Goal: Check status: Check status

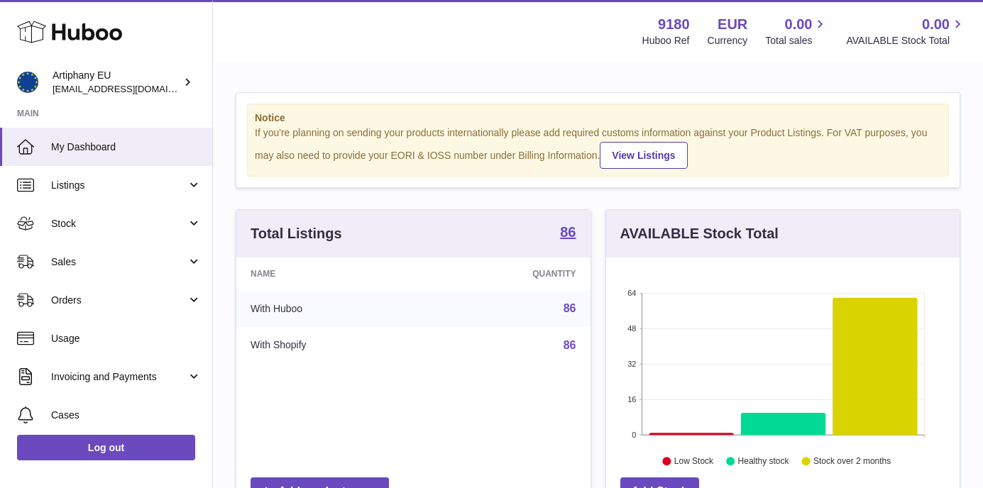
scroll to position [221, 353]
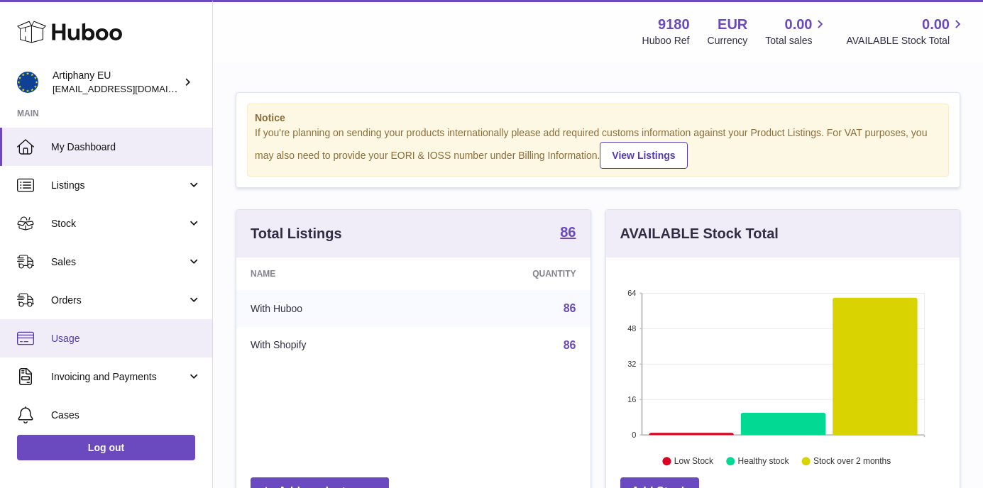
click at [61, 348] on link "Usage" at bounding box center [106, 338] width 212 height 38
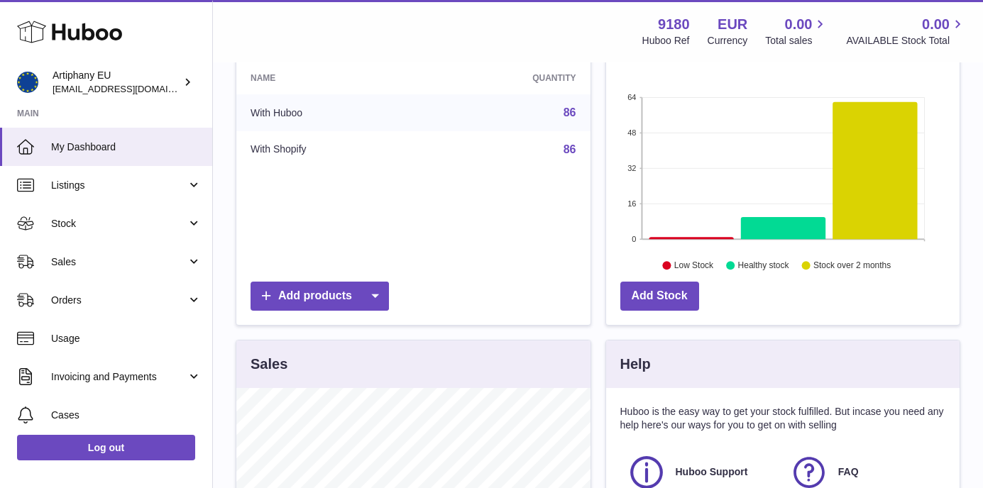
scroll to position [190, 0]
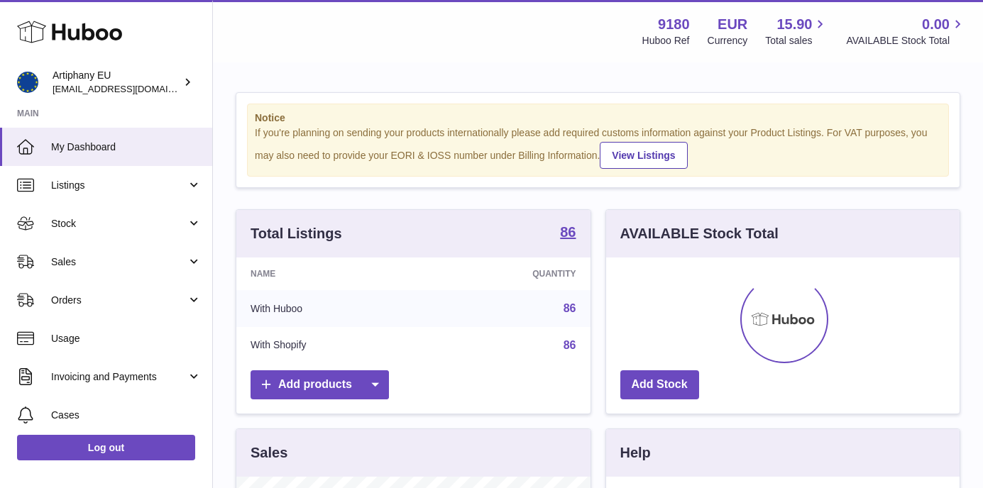
scroll to position [221, 353]
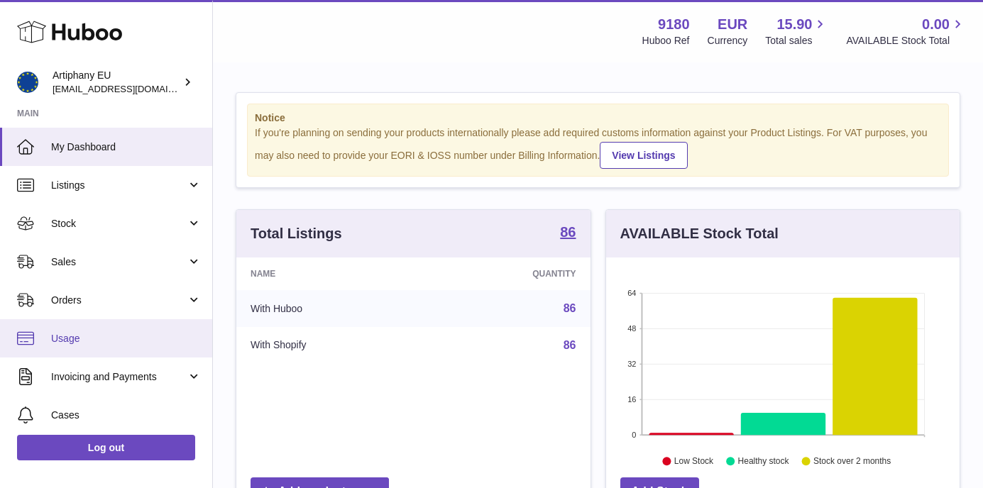
click at [84, 332] on span "Usage" at bounding box center [126, 338] width 150 height 13
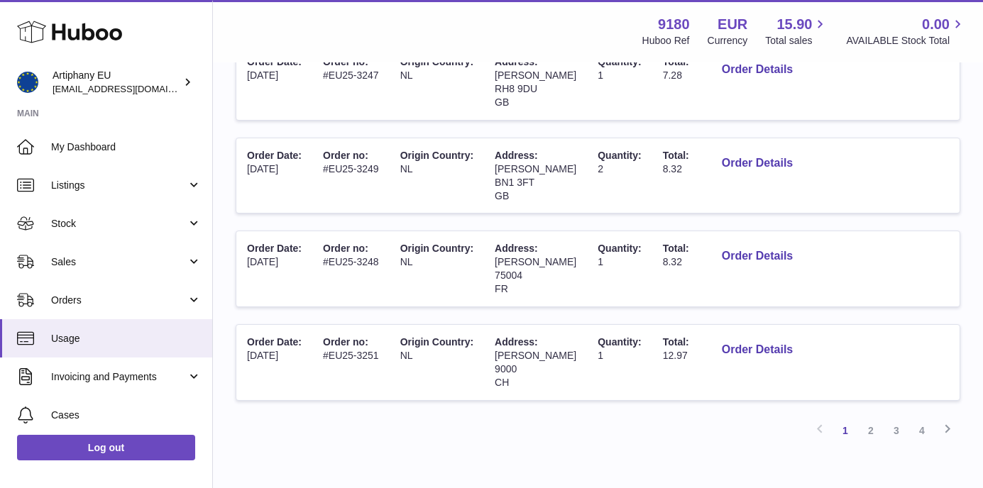
scroll to position [881, 0]
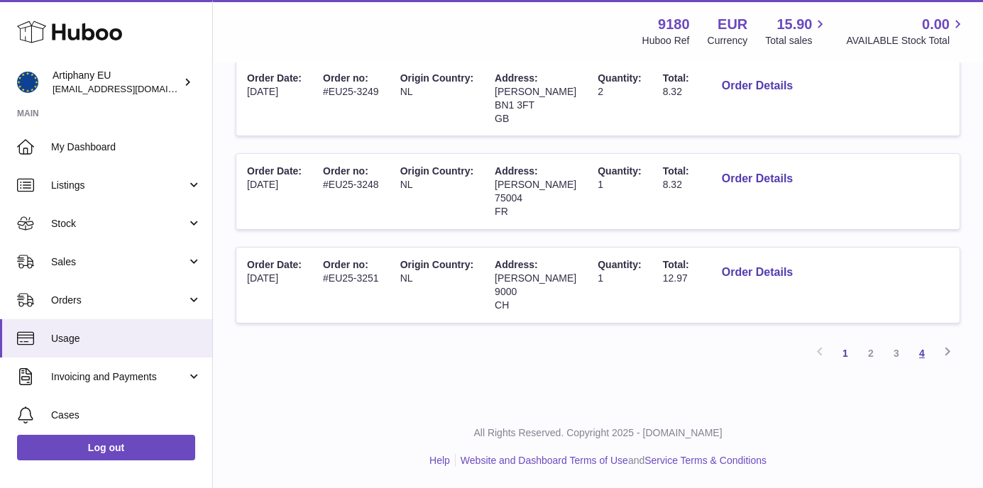
click at [924, 354] on link "4" at bounding box center [922, 354] width 26 height 26
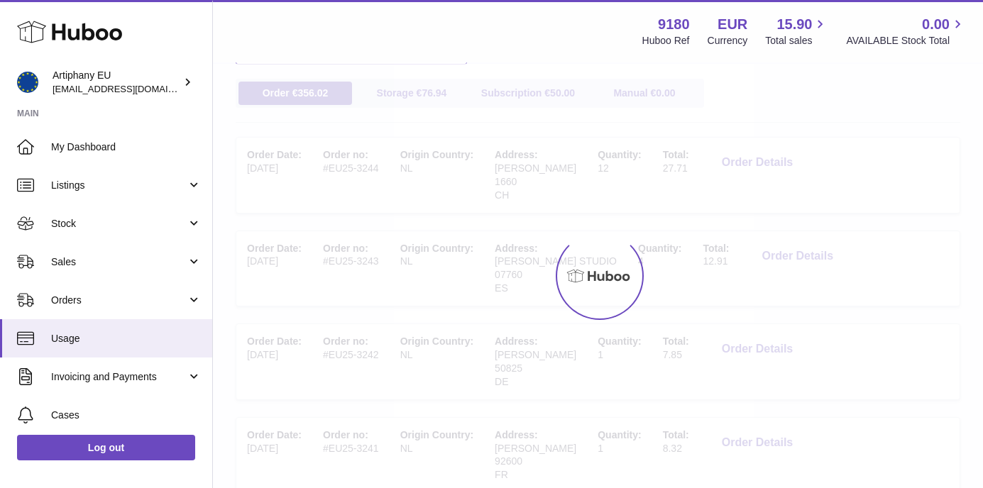
scroll to position [64, 0]
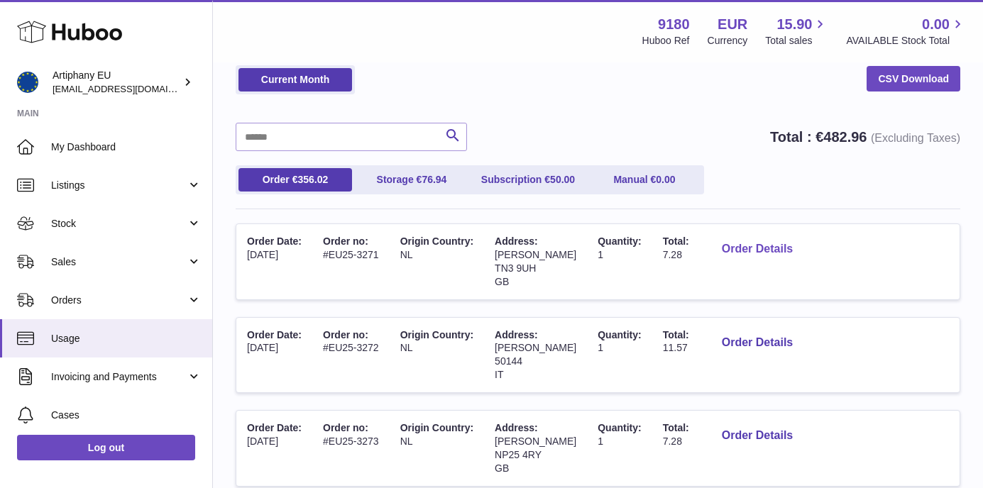
click at [732, 246] on button "Order Details" at bounding box center [757, 249] width 94 height 29
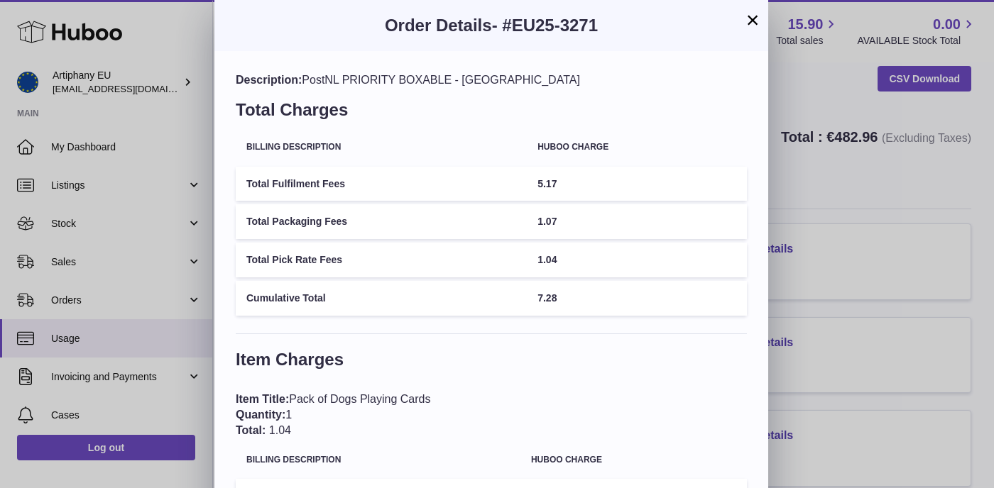
click at [748, 23] on button "×" at bounding box center [752, 19] width 17 height 17
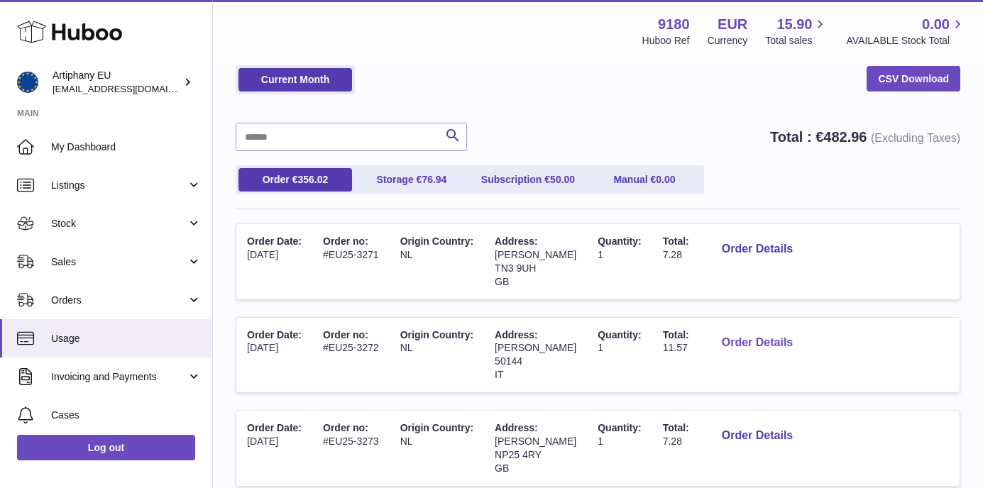
click at [762, 340] on button "Order Details" at bounding box center [757, 343] width 94 height 29
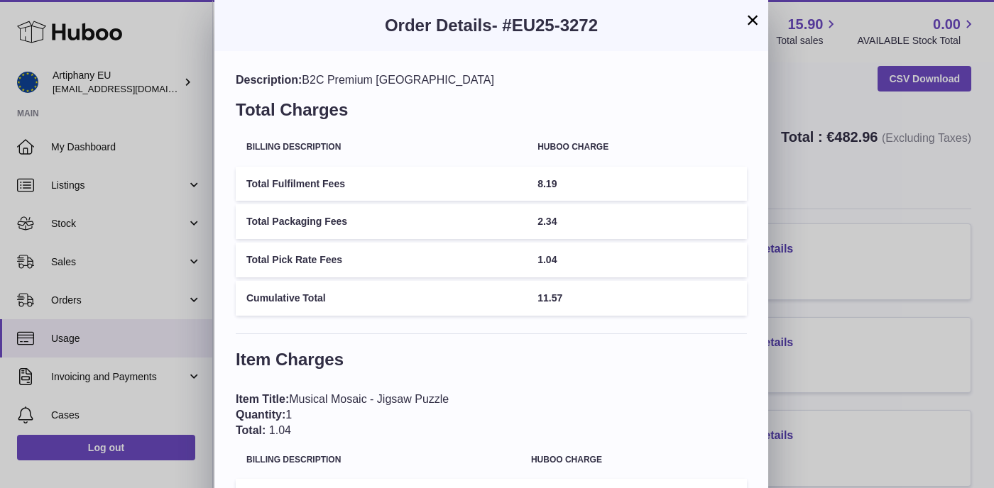
click at [749, 15] on button "×" at bounding box center [752, 19] width 17 height 17
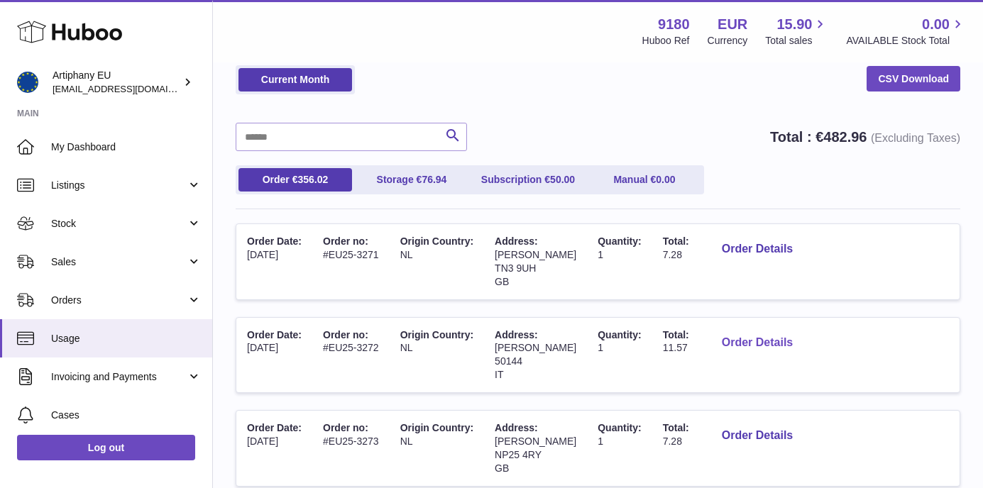
click at [756, 339] on button "Order Details" at bounding box center [757, 343] width 94 height 29
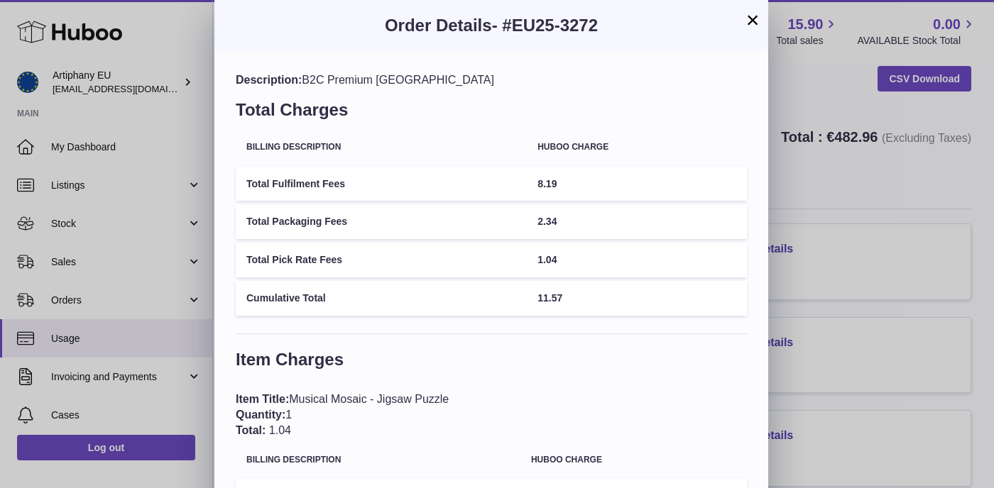
click at [753, 17] on button "×" at bounding box center [752, 19] width 17 height 17
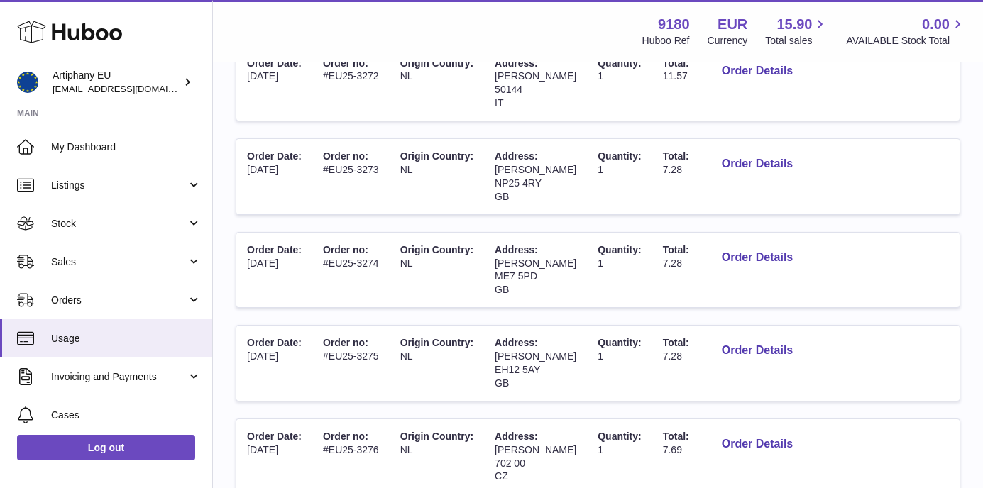
scroll to position [347, 0]
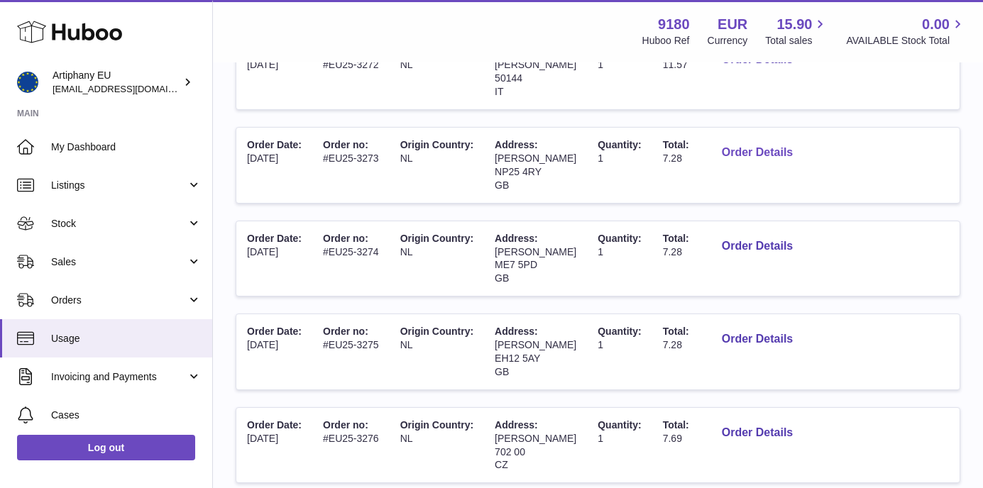
click at [730, 153] on button "Order Details" at bounding box center [757, 152] width 94 height 29
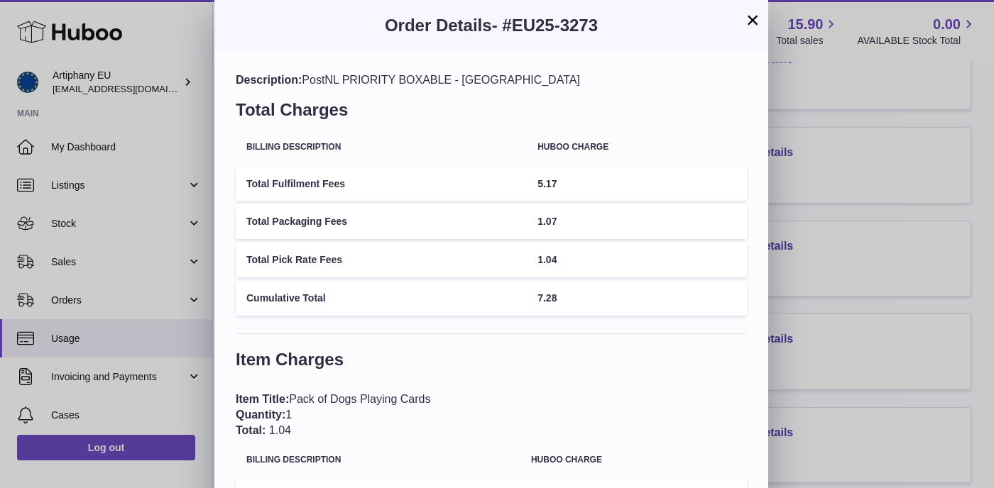
click at [754, 24] on button "×" at bounding box center [752, 19] width 17 height 17
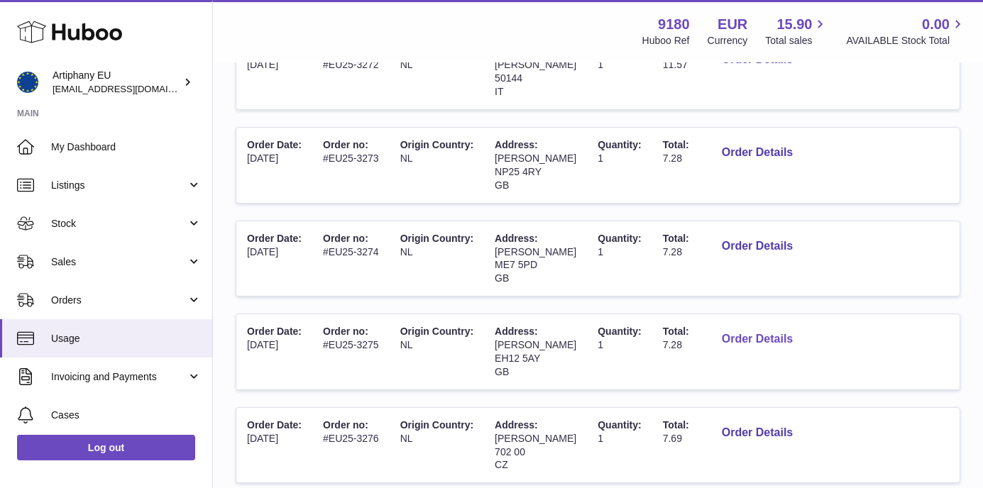
click at [736, 337] on button "Order Details" at bounding box center [757, 339] width 94 height 29
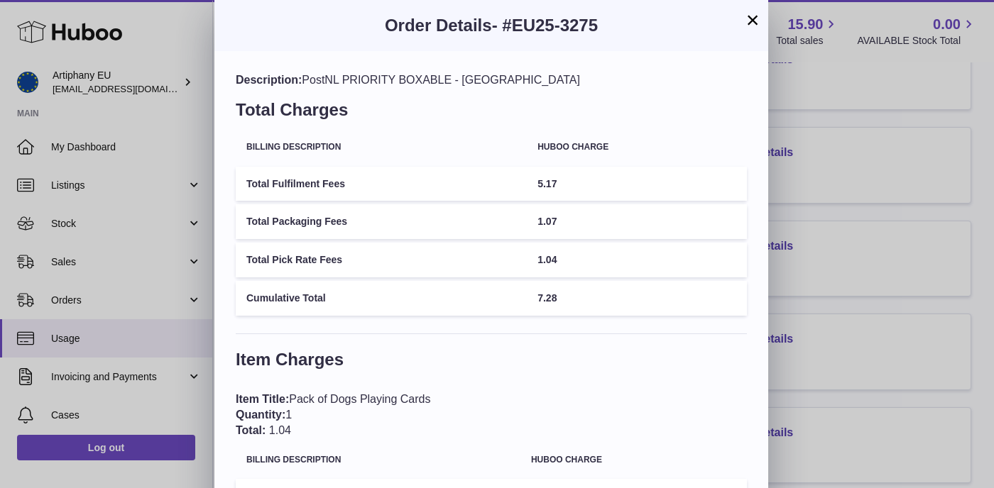
click at [753, 20] on button "×" at bounding box center [752, 19] width 17 height 17
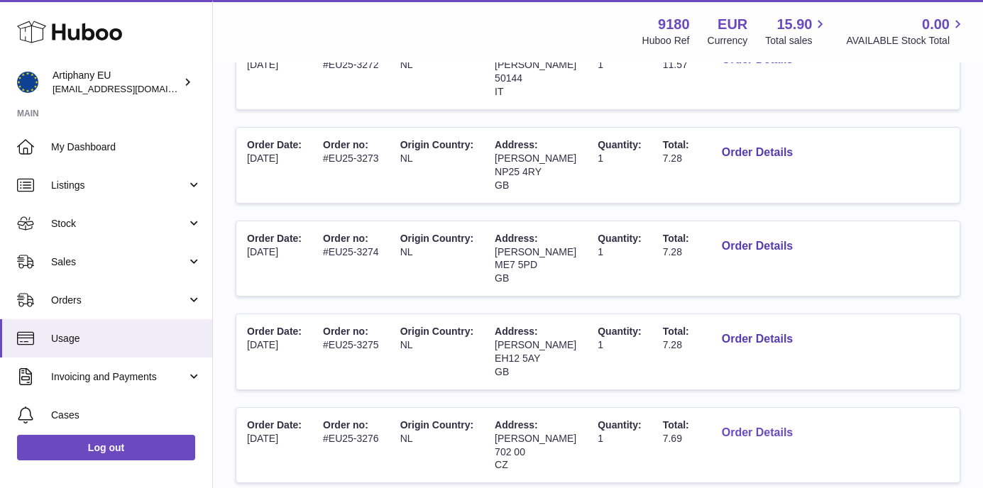
click at [757, 435] on button "Order Details" at bounding box center [757, 433] width 94 height 29
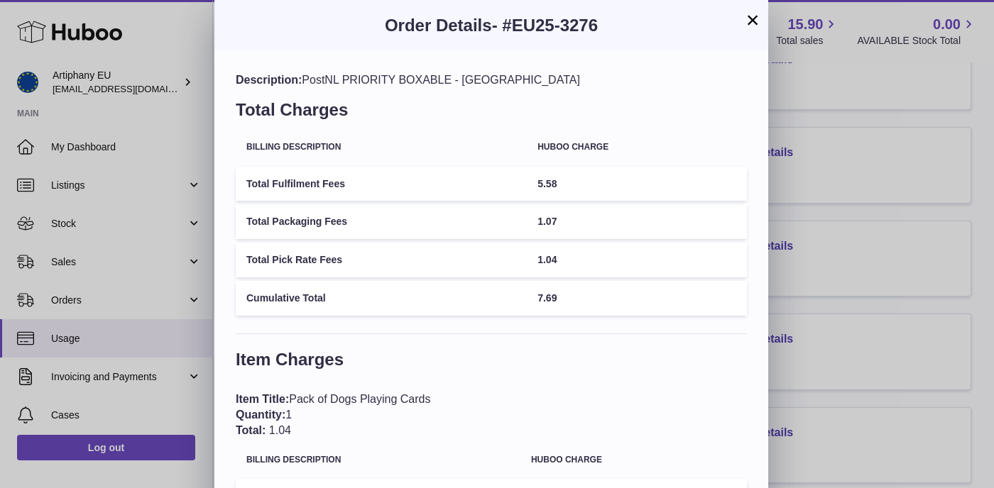
click at [750, 21] on button "×" at bounding box center [752, 19] width 17 height 17
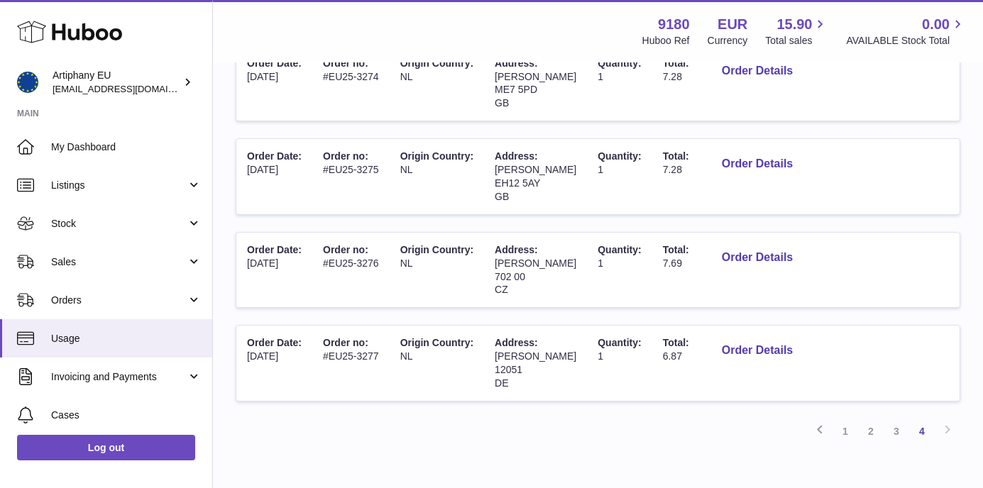
scroll to position [601, 0]
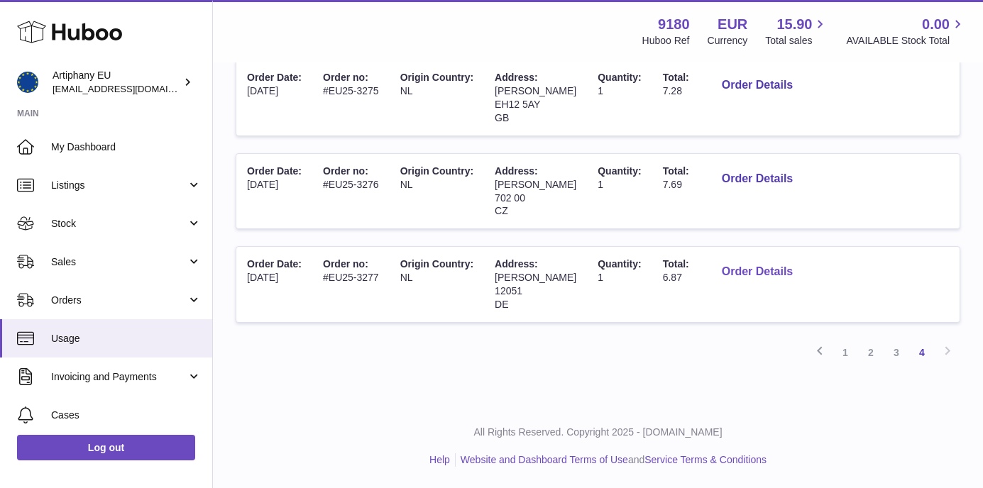
click at [769, 270] on button "Order Details" at bounding box center [757, 272] width 94 height 29
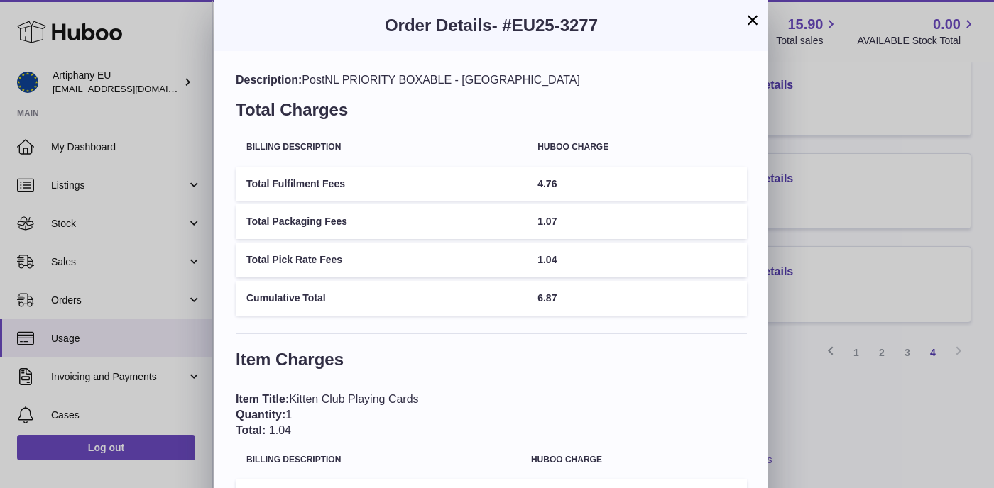
click at [752, 18] on button "×" at bounding box center [752, 19] width 17 height 17
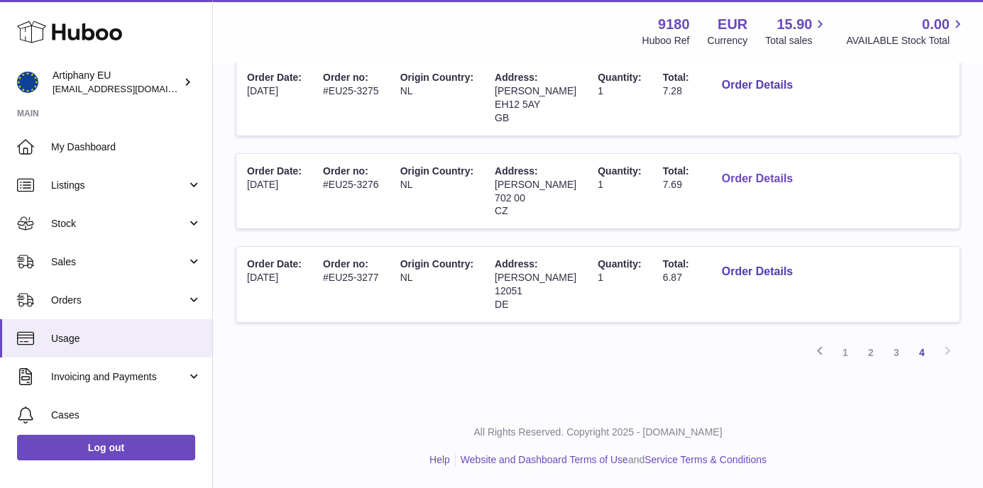
click at [752, 173] on button "Order Details" at bounding box center [757, 179] width 94 height 29
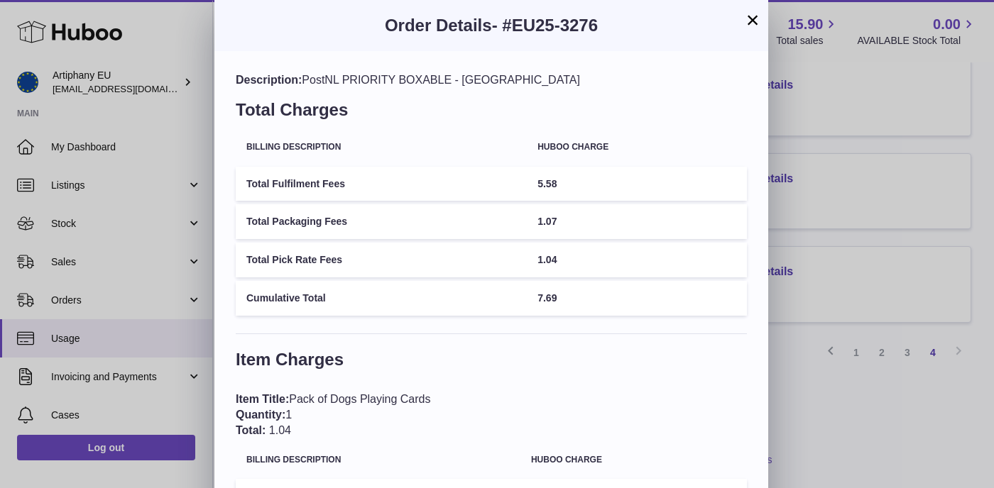
click at [749, 23] on button "×" at bounding box center [752, 19] width 17 height 17
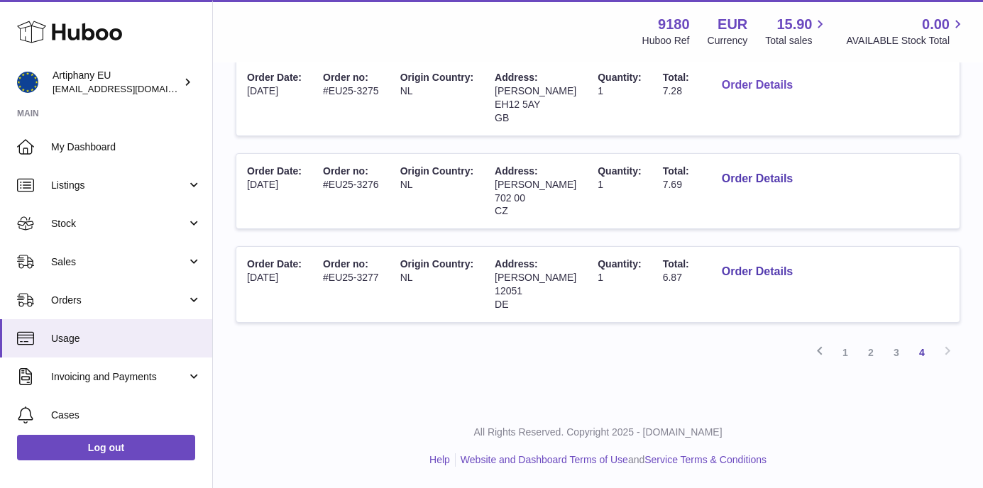
click at [723, 90] on button "Order Details" at bounding box center [757, 85] width 94 height 29
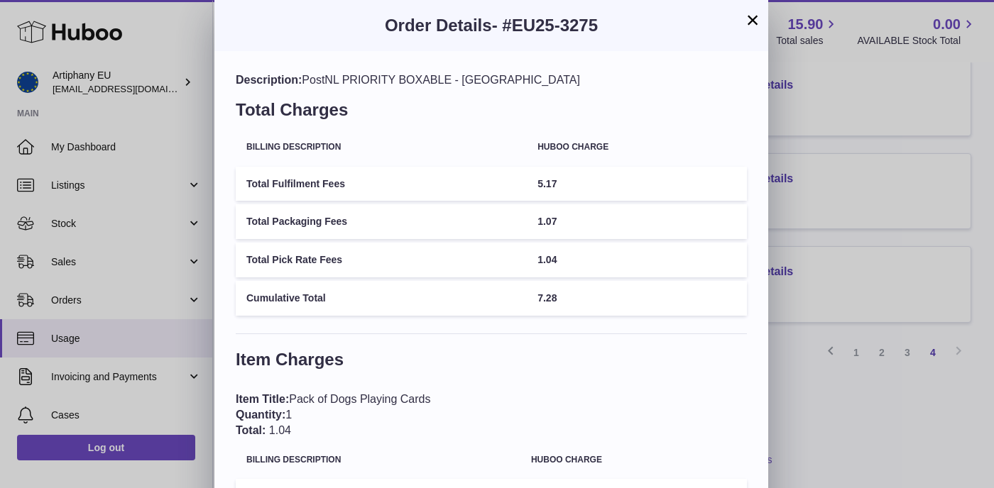
click at [751, 19] on button "×" at bounding box center [752, 19] width 17 height 17
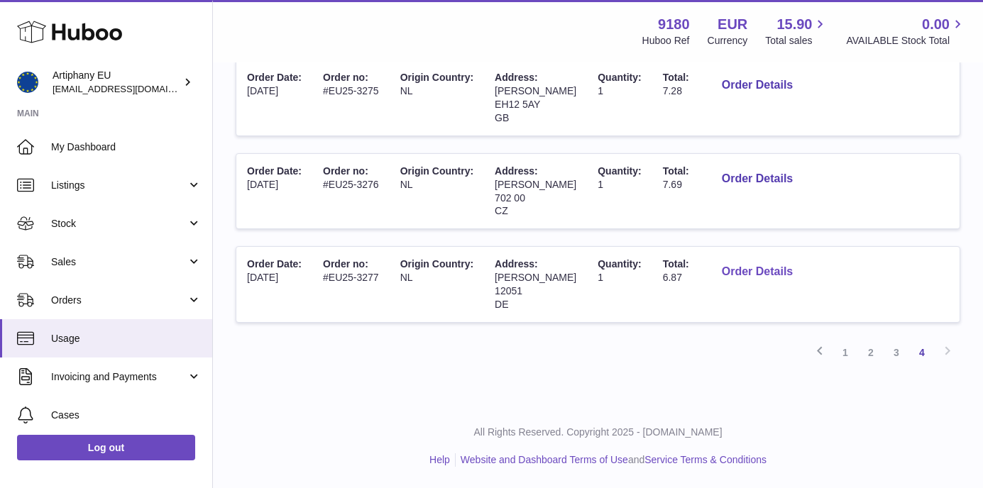
click at [748, 276] on button "Order Details" at bounding box center [757, 272] width 94 height 29
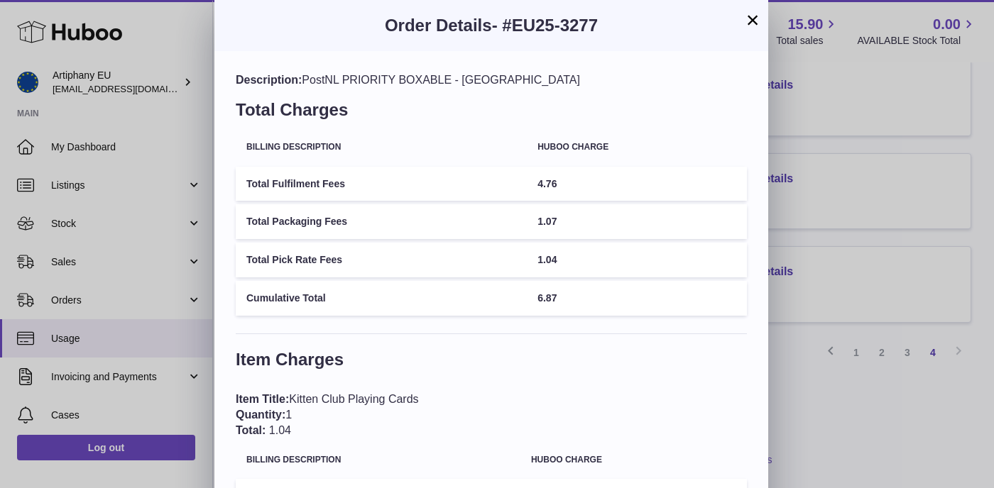
click at [752, 23] on button "×" at bounding box center [752, 19] width 17 height 17
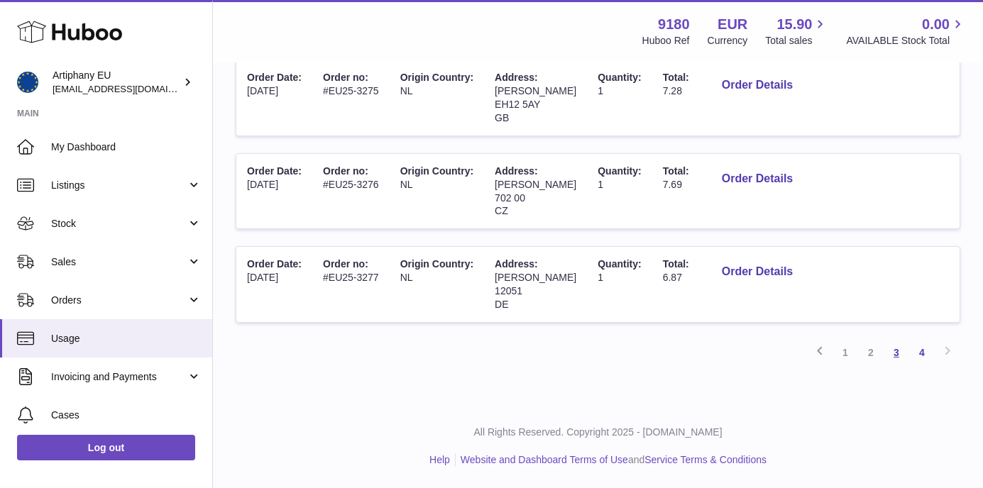
click at [898, 352] on link "3" at bounding box center [897, 353] width 26 height 26
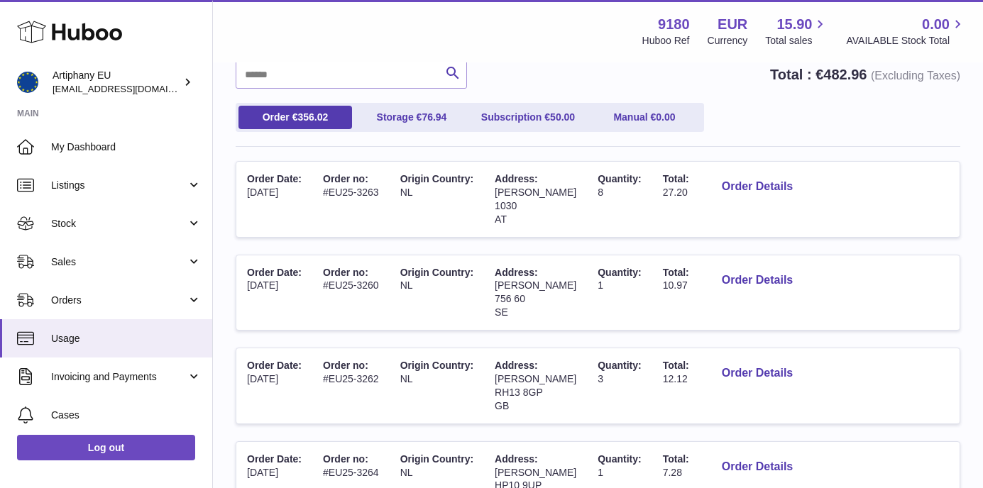
scroll to position [128, 0]
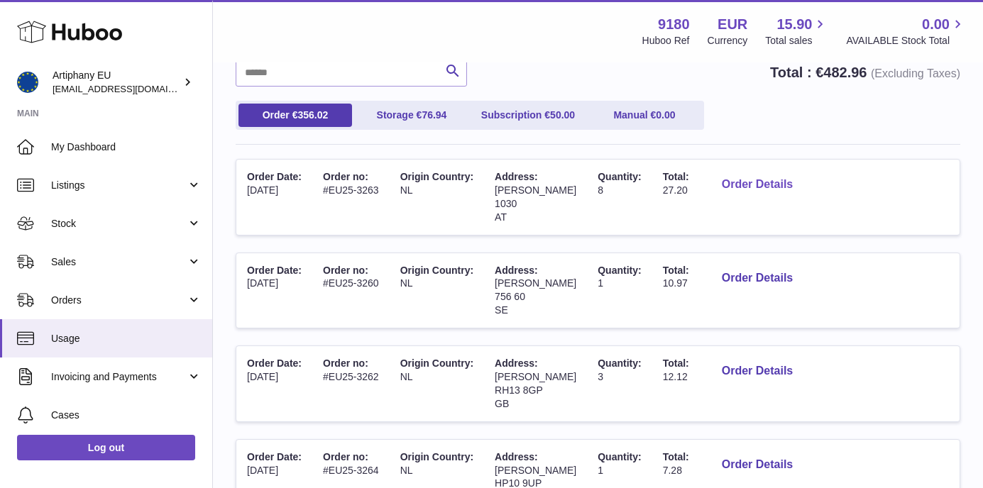
click at [728, 182] on button "Order Details" at bounding box center [757, 184] width 94 height 29
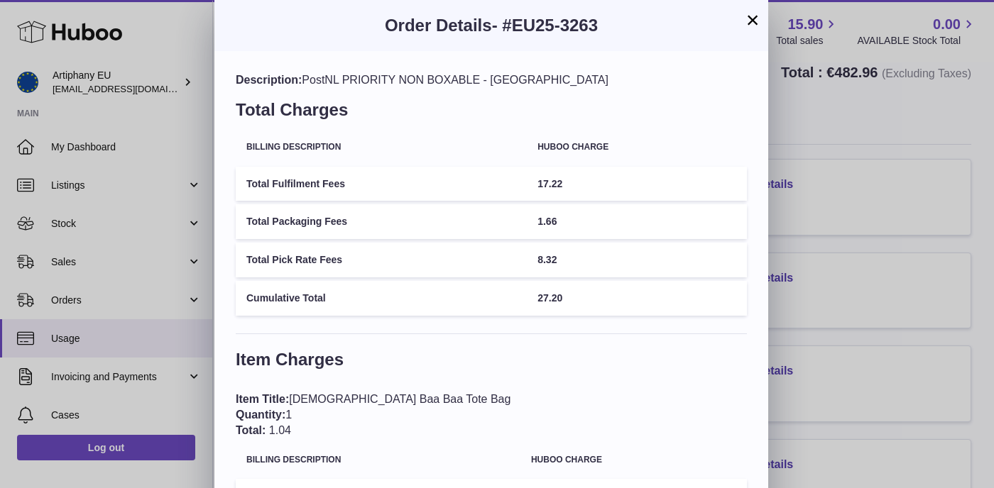
click at [752, 18] on button "×" at bounding box center [752, 19] width 17 height 17
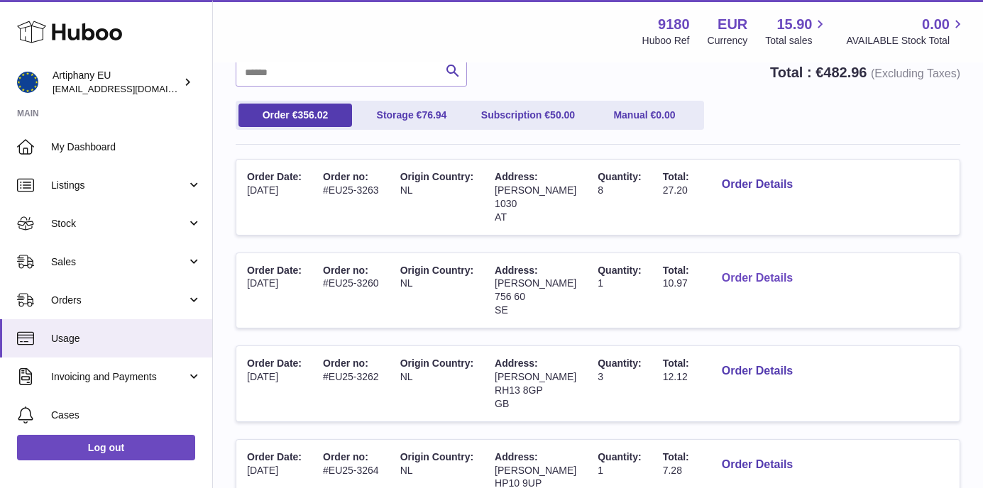
click at [762, 280] on button "Order Details" at bounding box center [757, 278] width 94 height 29
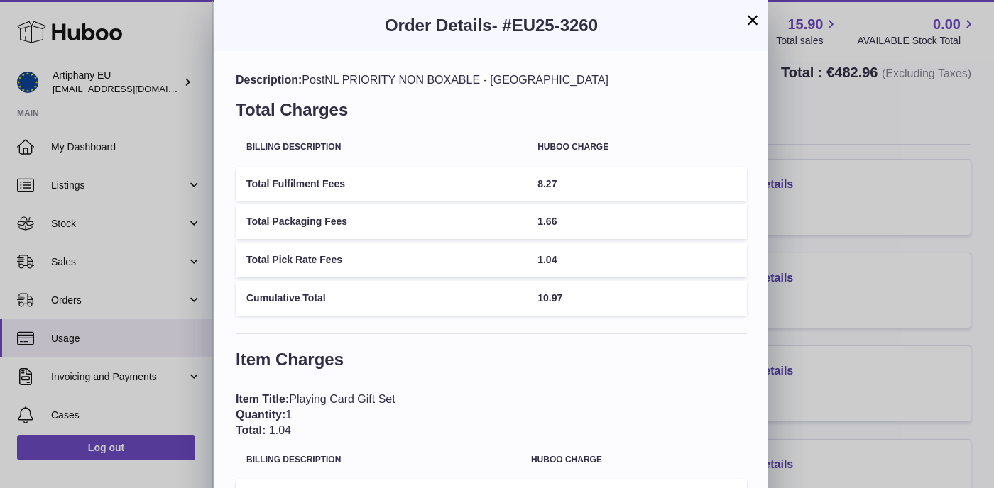
click at [755, 17] on button "×" at bounding box center [752, 19] width 17 height 17
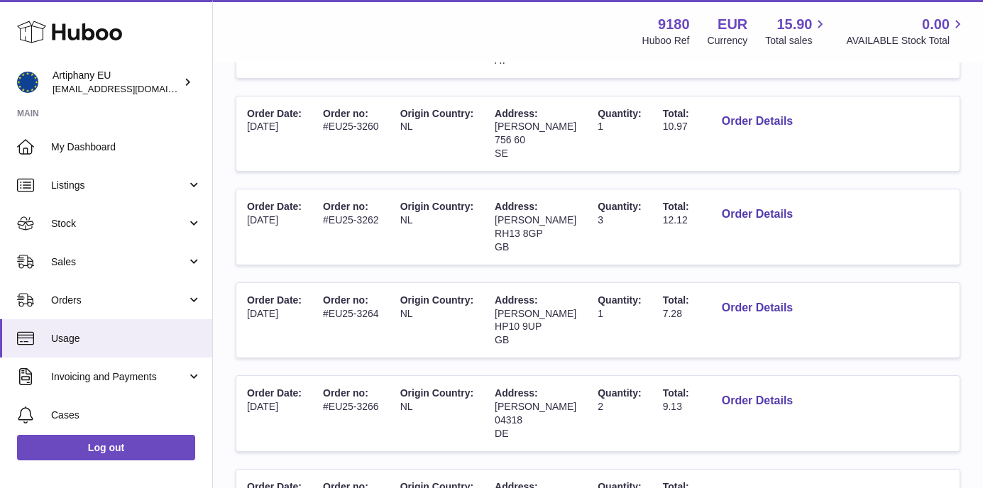
scroll to position [421, 0]
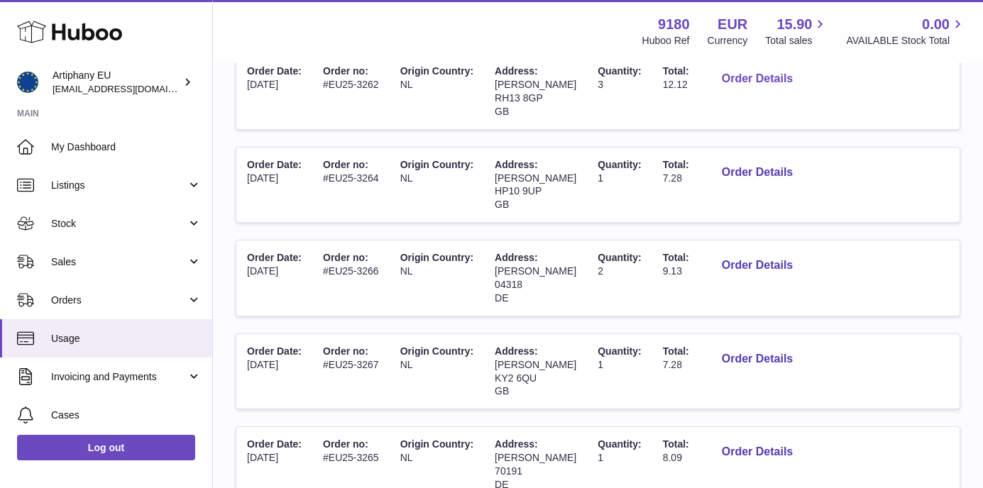
click at [744, 77] on button "Order Details" at bounding box center [757, 79] width 94 height 29
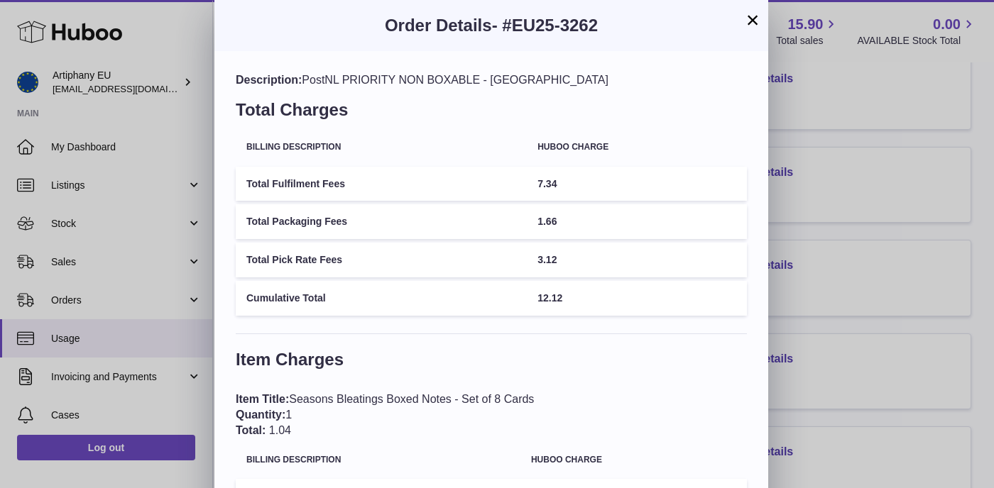
click at [754, 20] on button "×" at bounding box center [752, 19] width 17 height 17
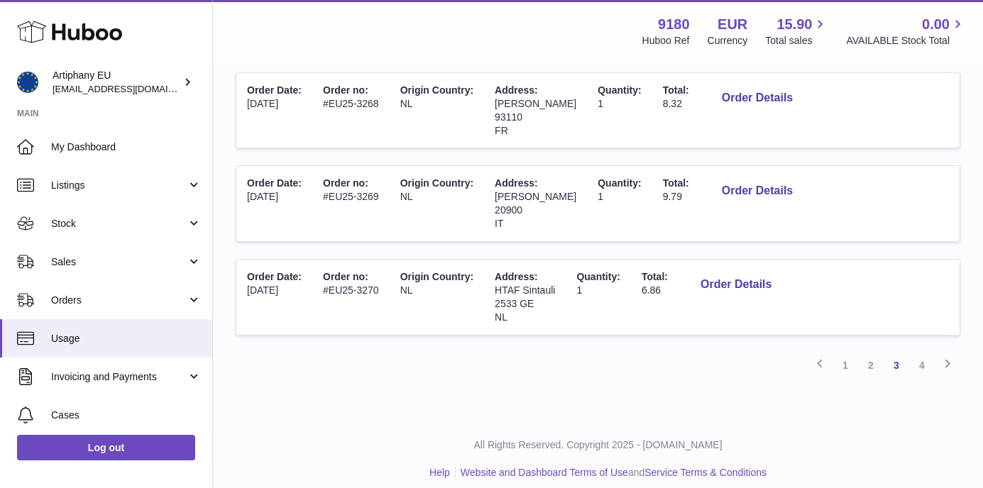
scroll to position [881, 0]
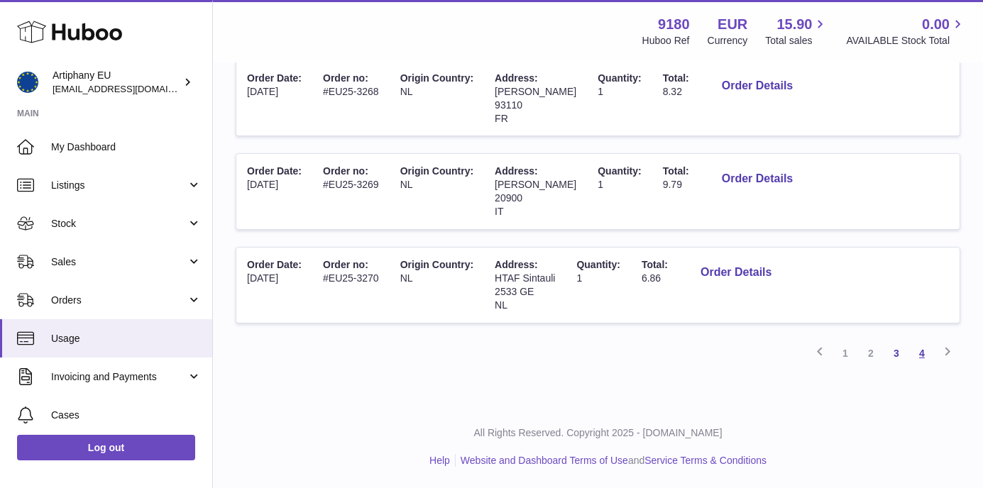
click at [922, 353] on link "4" at bounding box center [922, 354] width 26 height 26
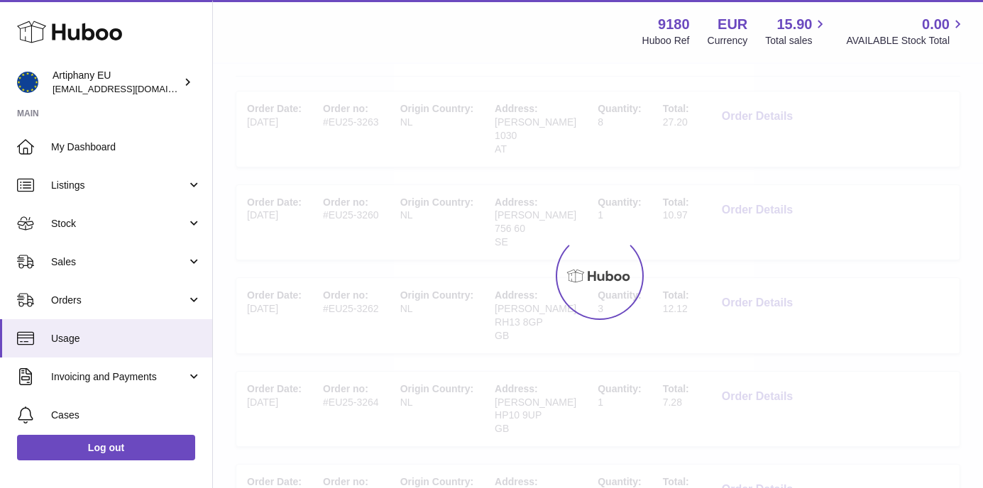
scroll to position [64, 0]
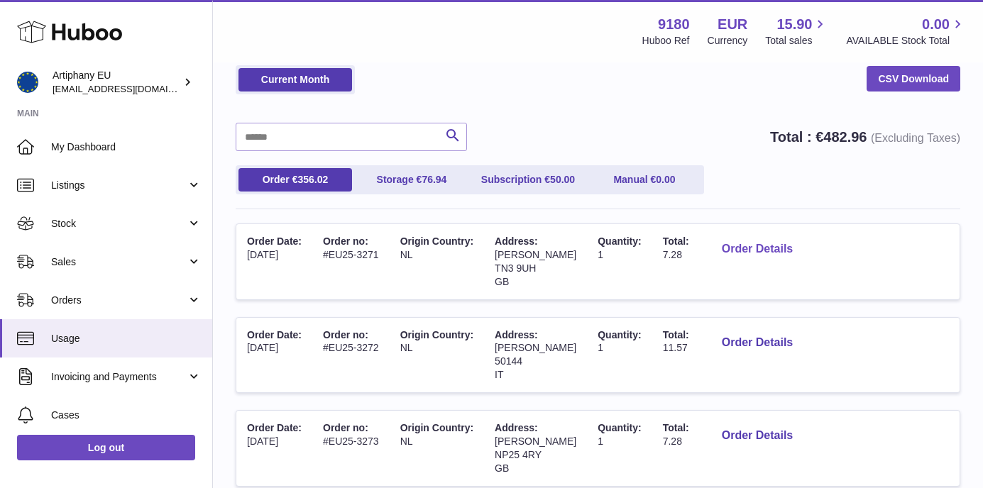
click at [744, 247] on button "Order Details" at bounding box center [757, 249] width 94 height 29
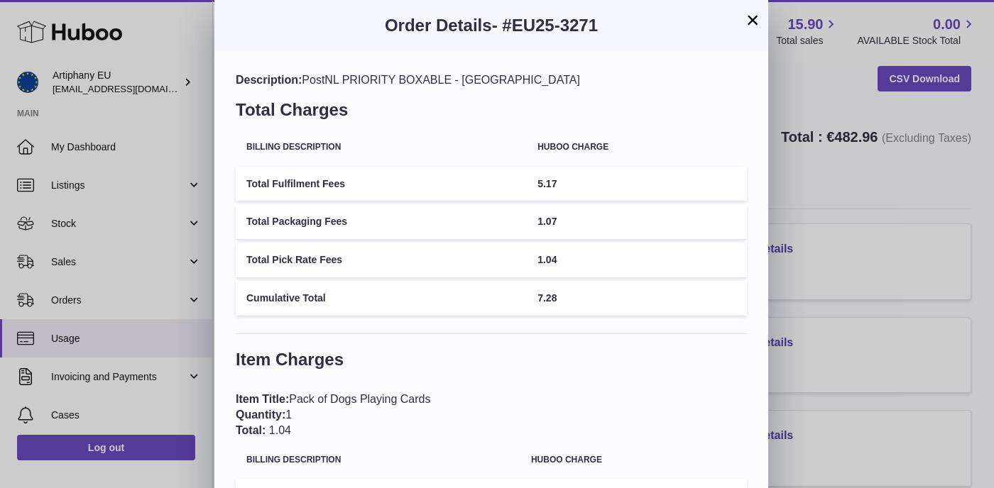
click at [748, 20] on button "×" at bounding box center [752, 19] width 17 height 17
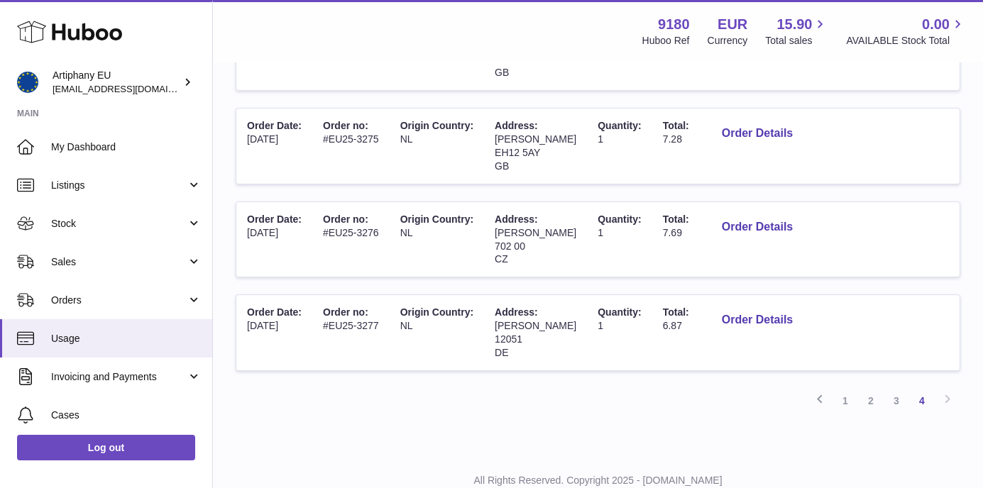
scroll to position [601, 0]
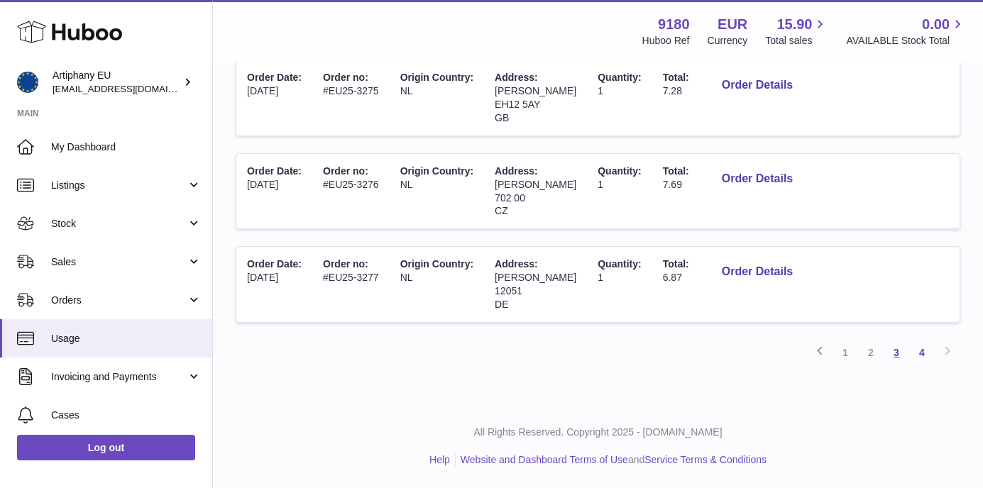
click at [899, 355] on link "3" at bounding box center [897, 353] width 26 height 26
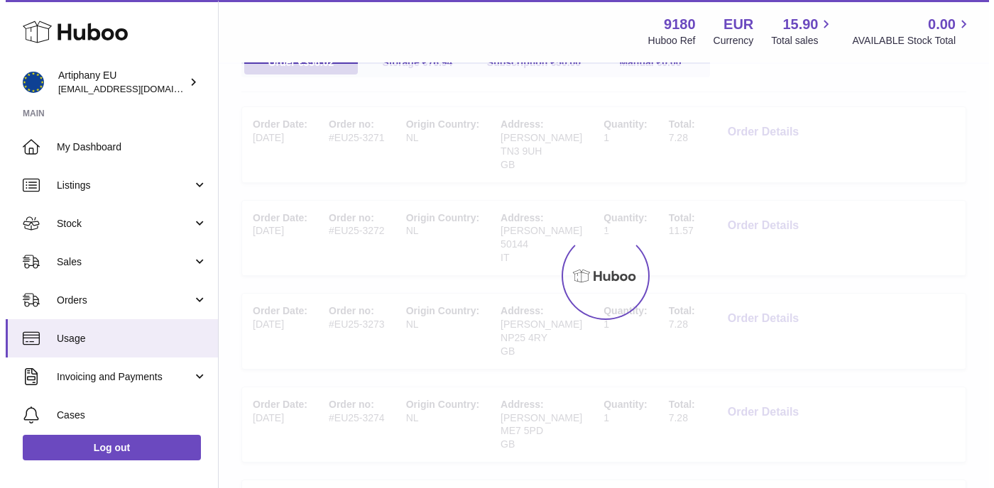
scroll to position [64, 0]
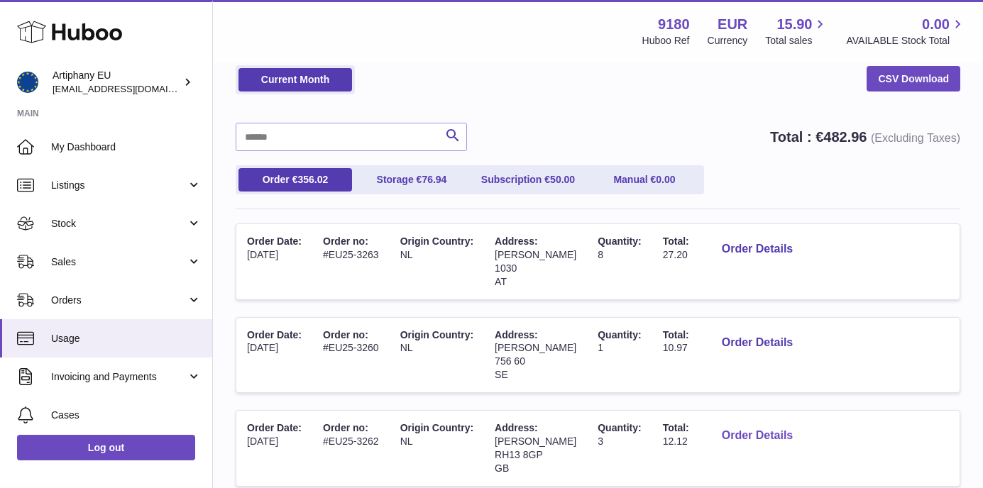
click at [730, 430] on button "Order Details" at bounding box center [757, 436] width 94 height 29
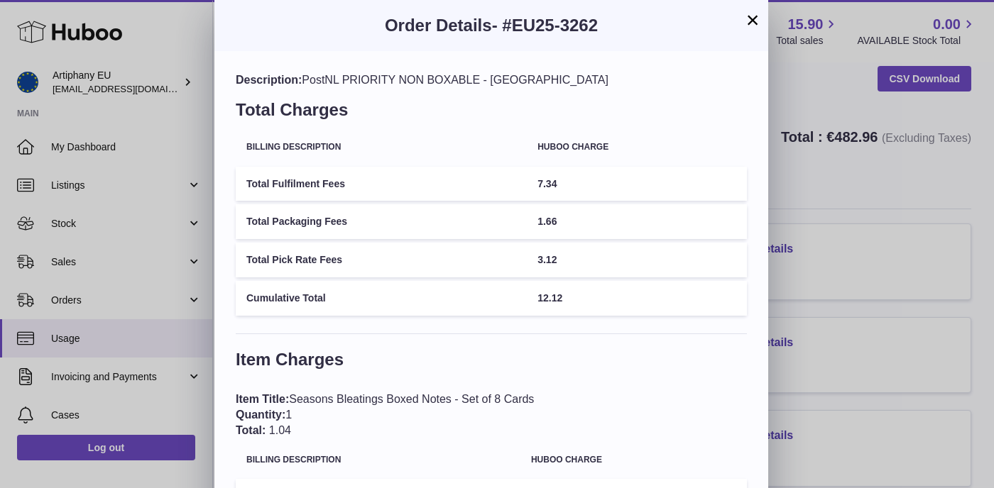
click at [701, 341] on div "Description: PostNL PRIORITY NON BOXABLE - [GEOGRAPHIC_DATA] Total Charges Bill…" at bounding box center [491, 478] width 554 height 854
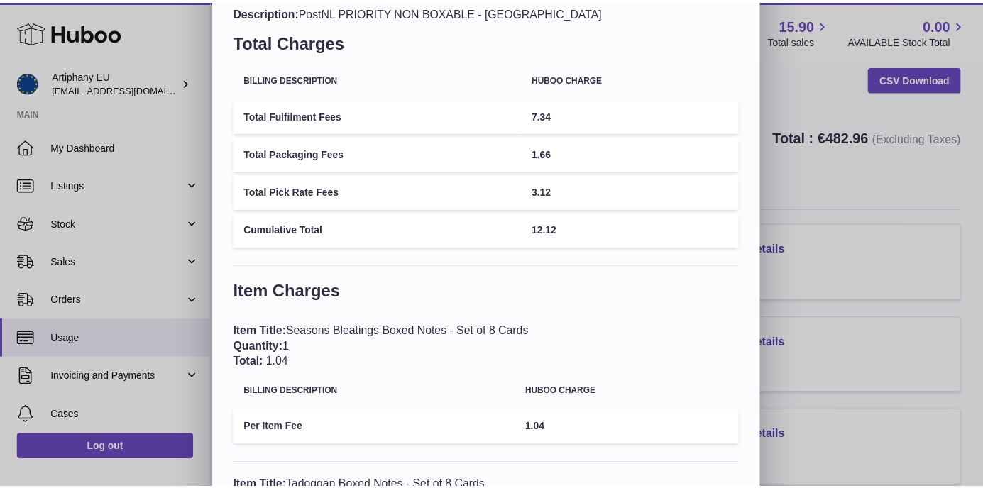
scroll to position [0, 0]
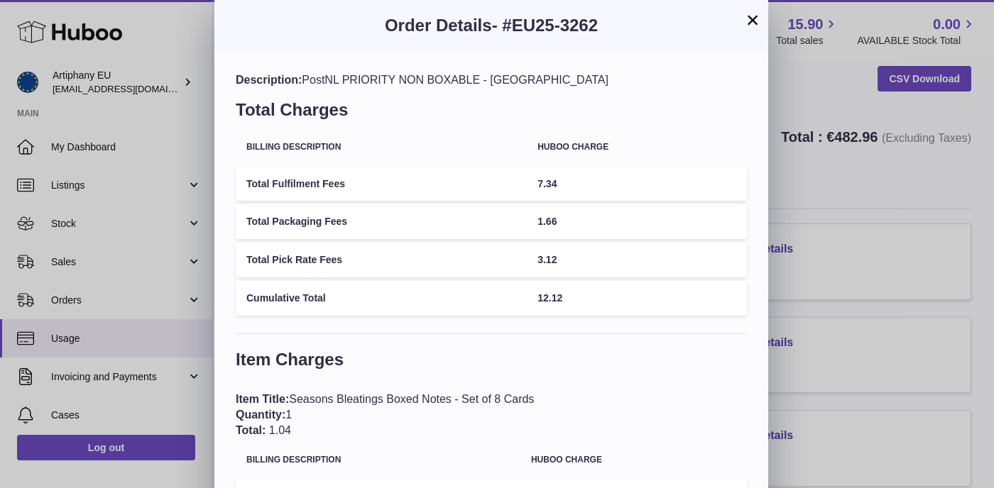
click at [751, 23] on button "×" at bounding box center [752, 19] width 17 height 17
